Goal: Task Accomplishment & Management: Use online tool/utility

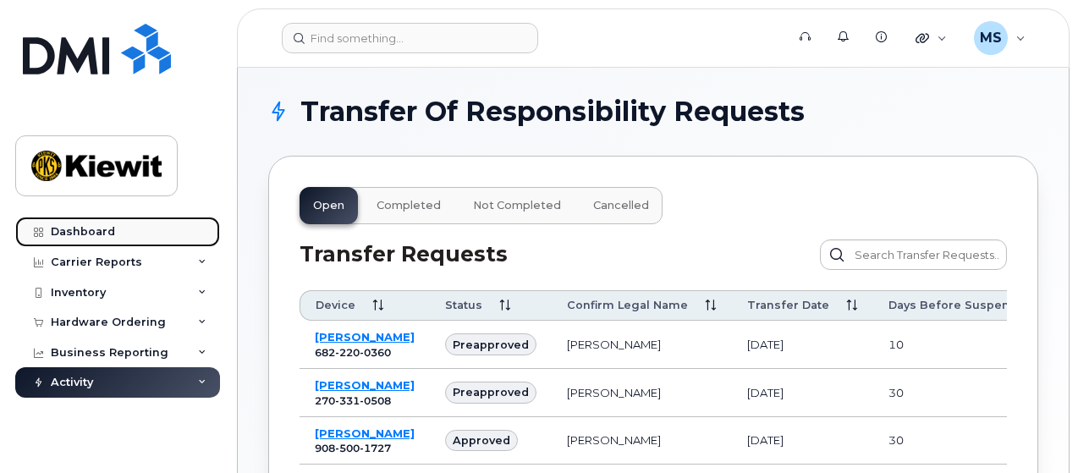
click at [72, 233] on div "Dashboard" at bounding box center [83, 232] width 64 height 14
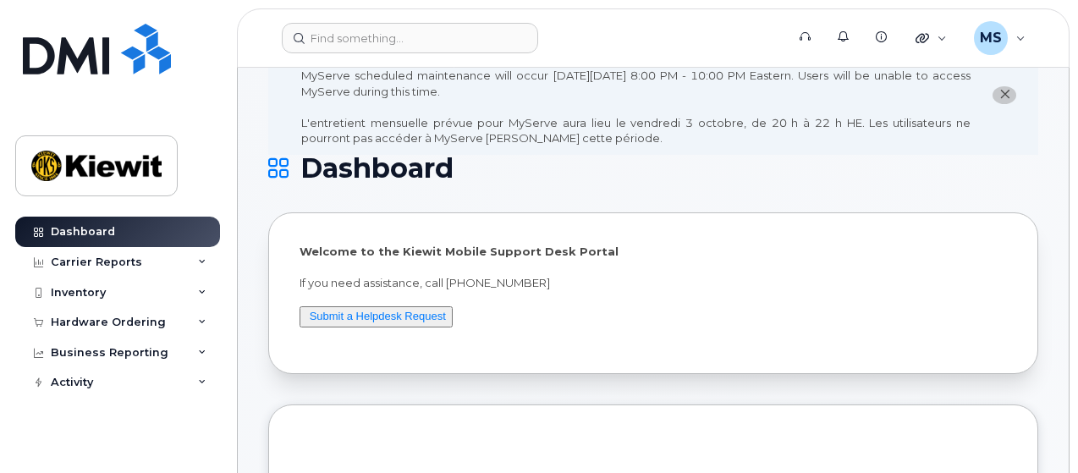
scroll to position [85, 0]
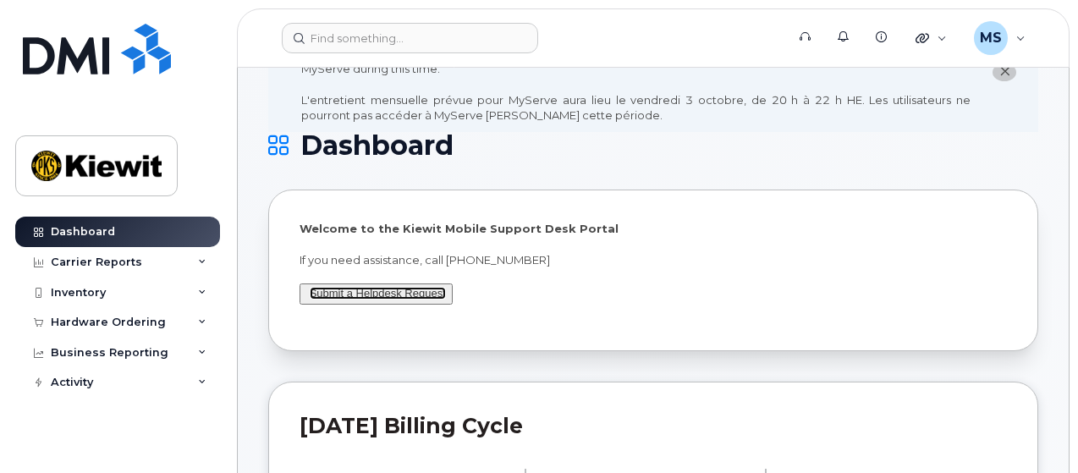
click at [394, 287] on link "Submit a Helpdesk Request" at bounding box center [378, 293] width 136 height 13
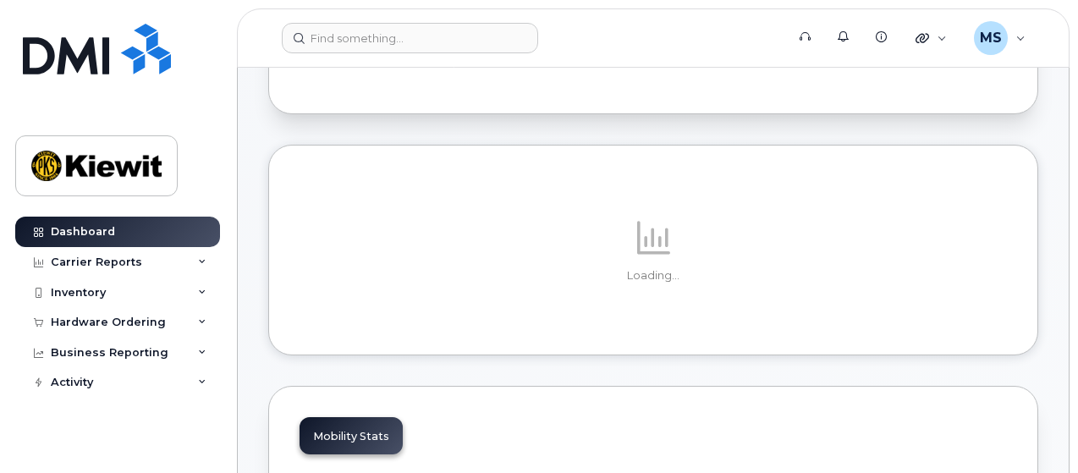
scroll to position [338, 0]
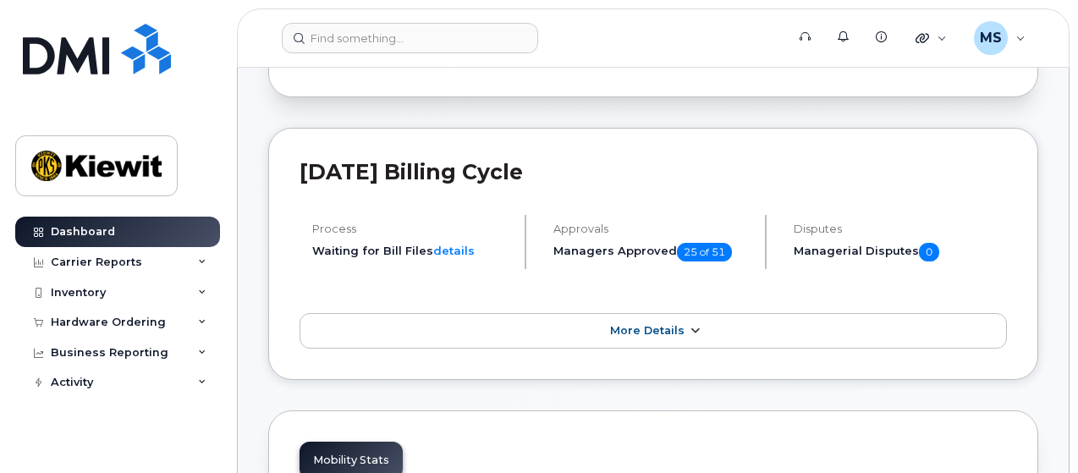
click at [694, 327] on icon at bounding box center [695, 331] width 14 height 11
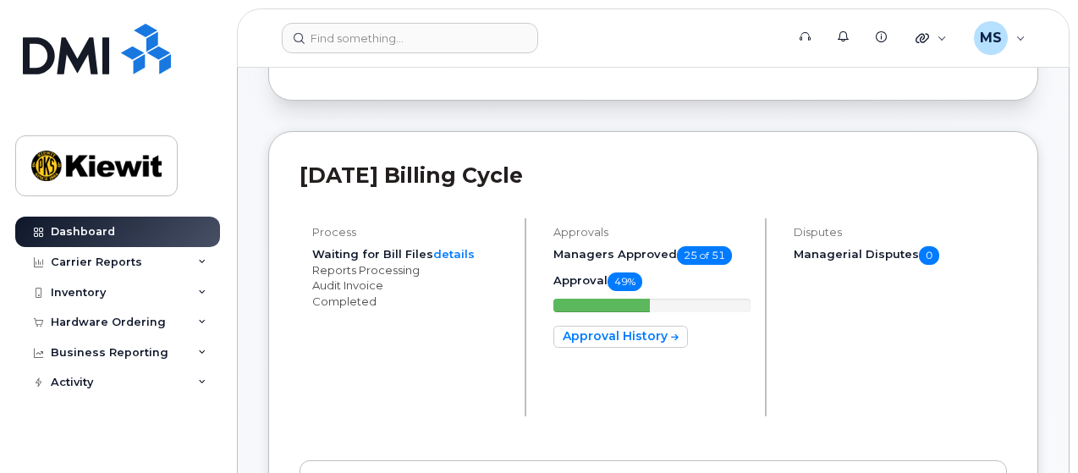
scroll to position [0, 0]
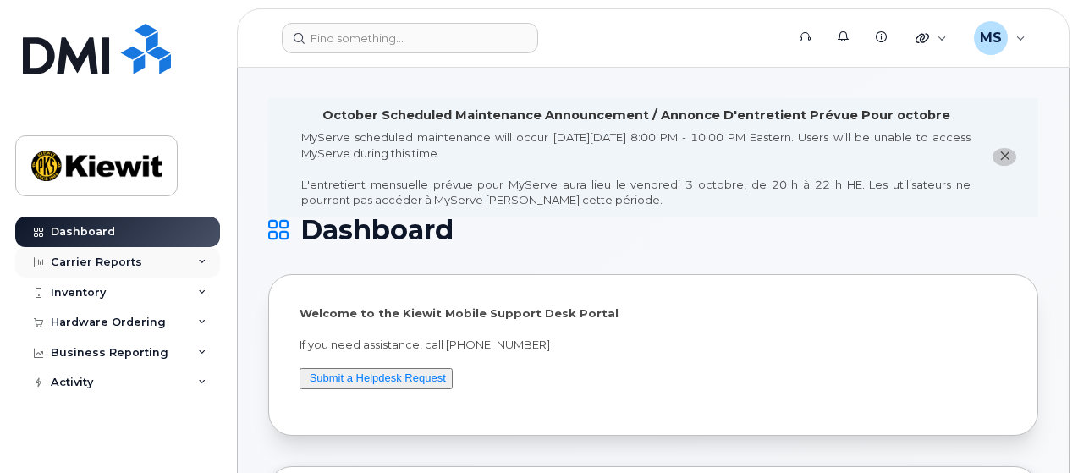
click at [95, 263] on div "Carrier Reports" at bounding box center [96, 262] width 91 height 14
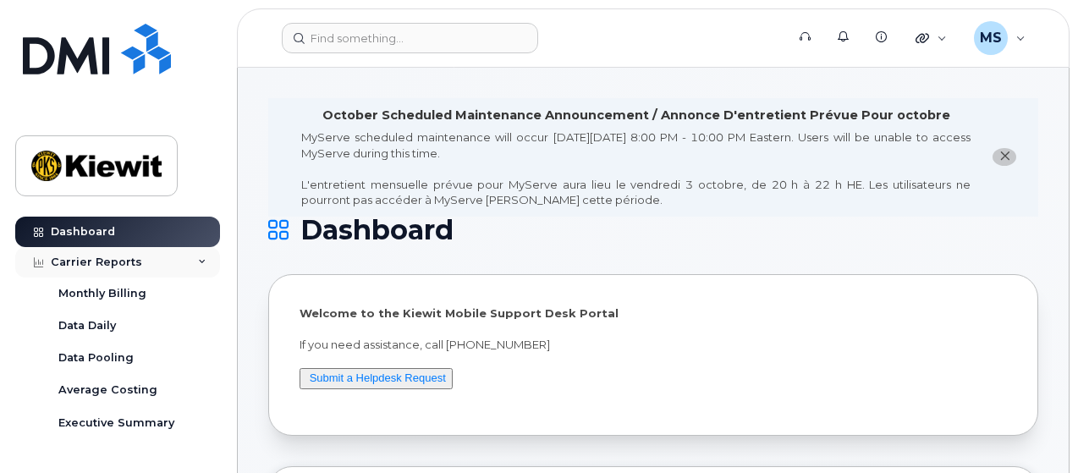
click at [198, 260] on icon at bounding box center [202, 262] width 8 height 8
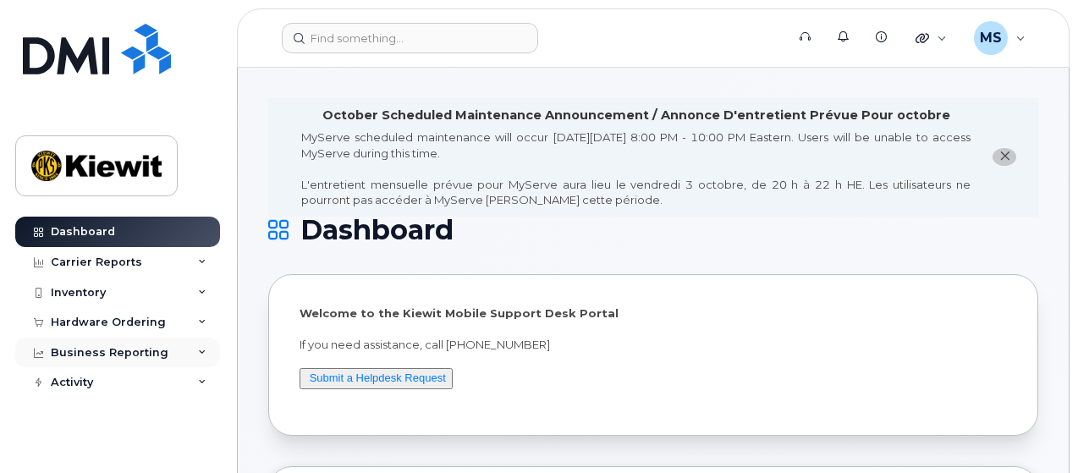
click at [202, 349] on icon at bounding box center [202, 353] width 8 height 8
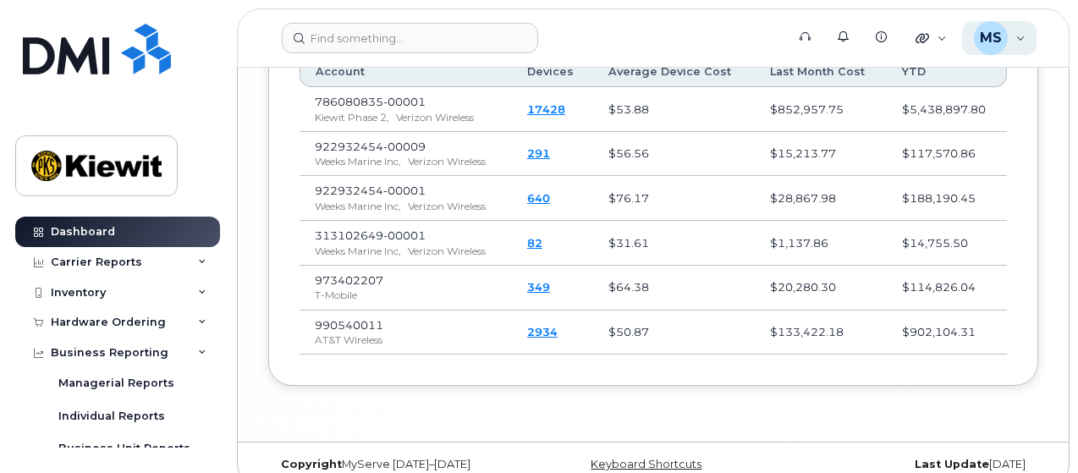
click at [1020, 36] on div "MS Mark Steuck Wireless Admin" at bounding box center [999, 38] width 75 height 34
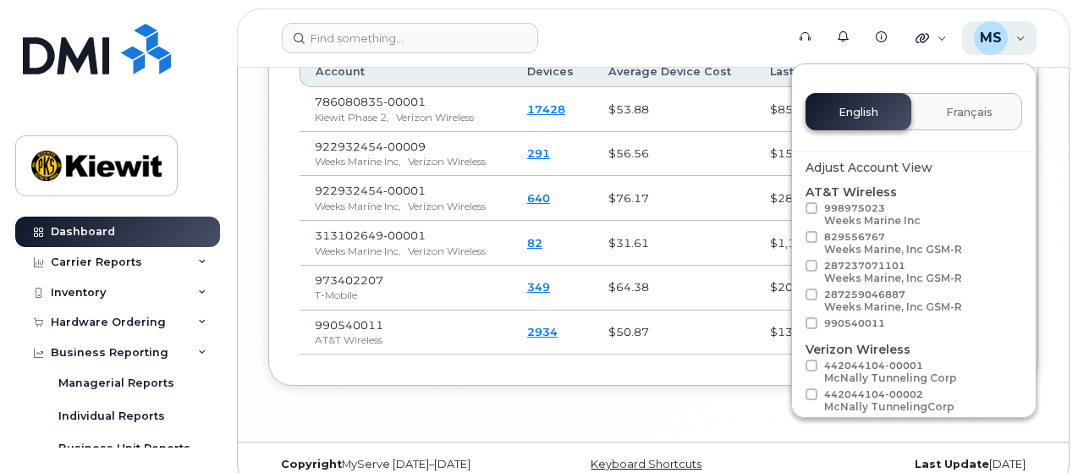
click at [1022, 36] on div "MS Mark Steuck Wireless Admin" at bounding box center [999, 38] width 75 height 34
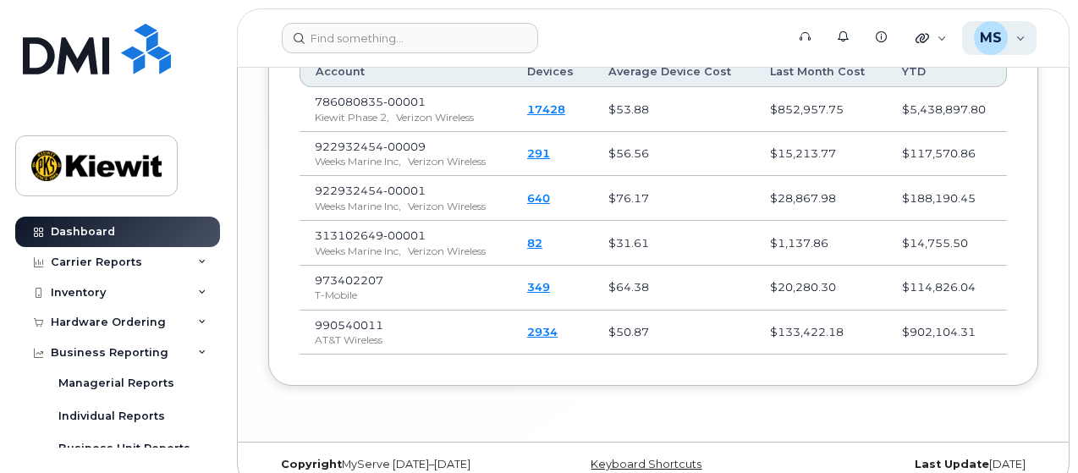
click at [1022, 36] on div "MS Mark Steuck Wireless Admin" at bounding box center [999, 38] width 75 height 34
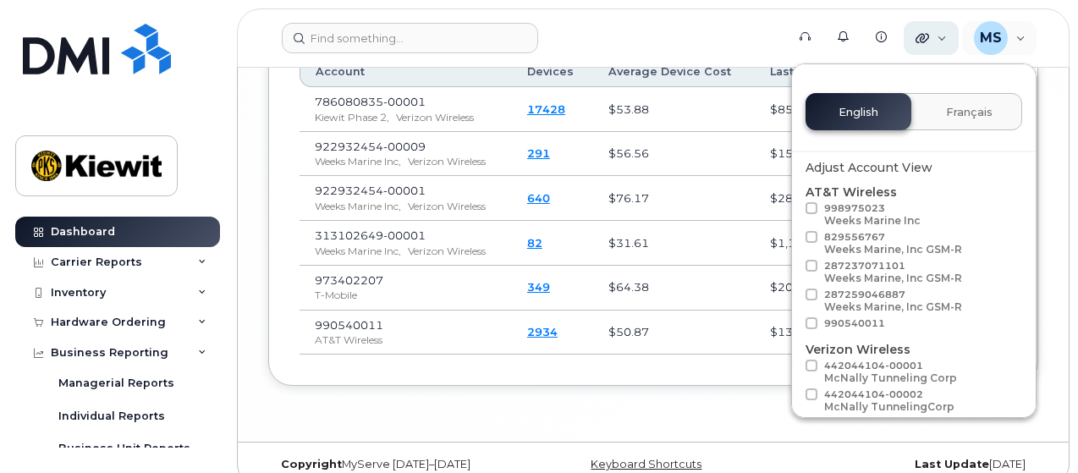
click at [941, 34] on div "Quicklinks" at bounding box center [930, 38] width 55 height 34
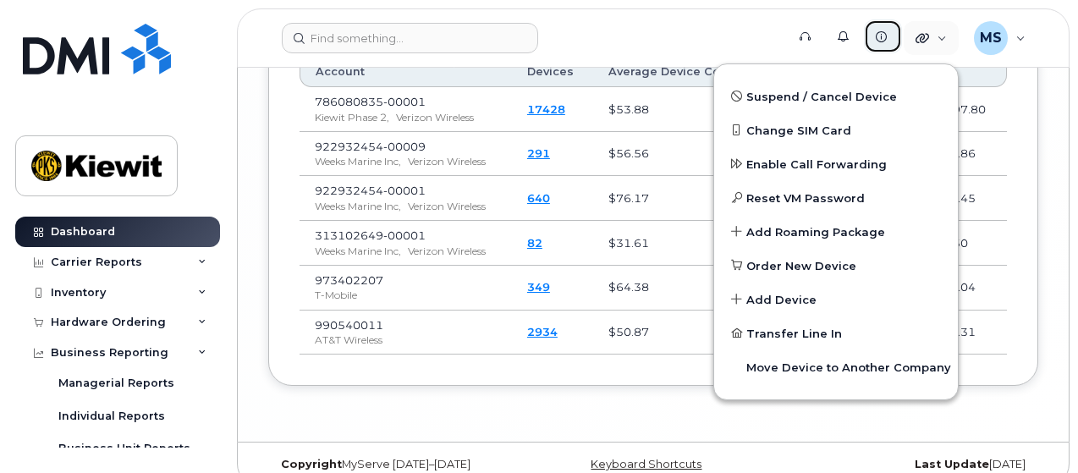
click at [878, 33] on icon at bounding box center [881, 36] width 11 height 11
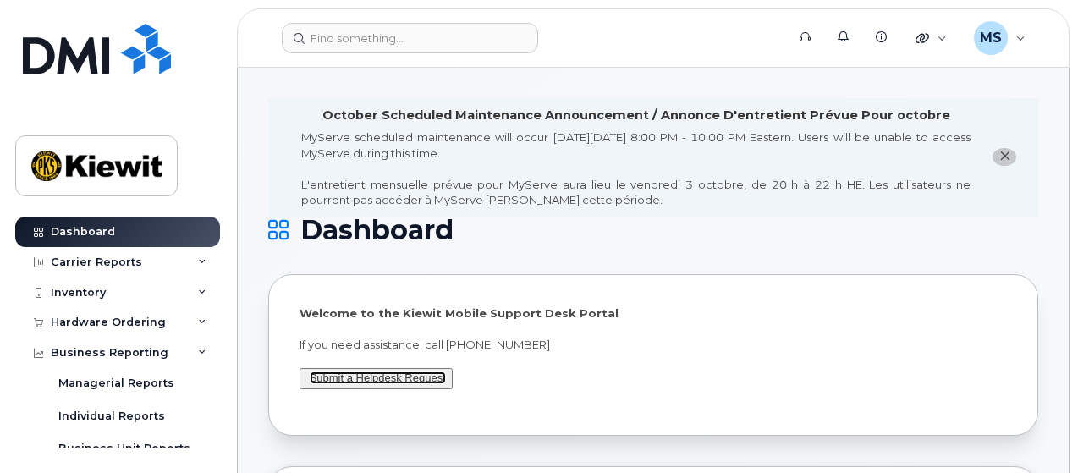
click at [334, 373] on link "Submit a Helpdesk Request" at bounding box center [378, 377] width 136 height 13
